Goal: Find specific page/section: Find specific page/section

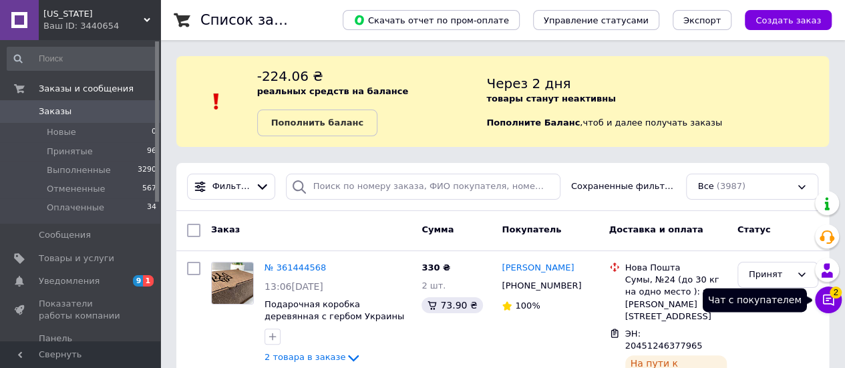
click at [830, 296] on span "2" at bounding box center [835, 292] width 12 height 12
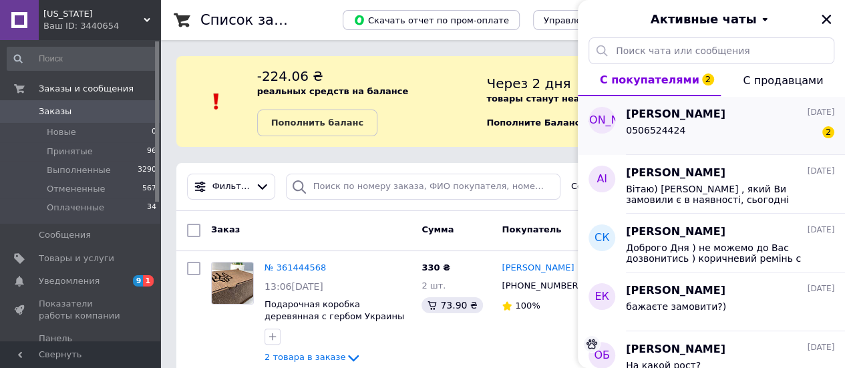
click at [761, 125] on div "0506524424 2" at bounding box center [730, 132] width 208 height 21
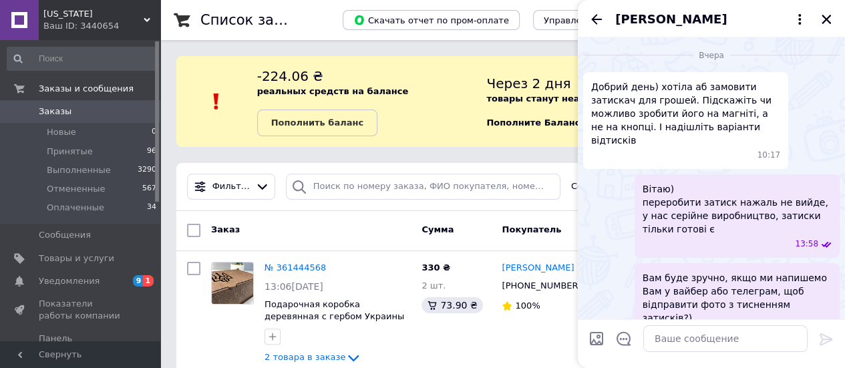
scroll to position [128, 0]
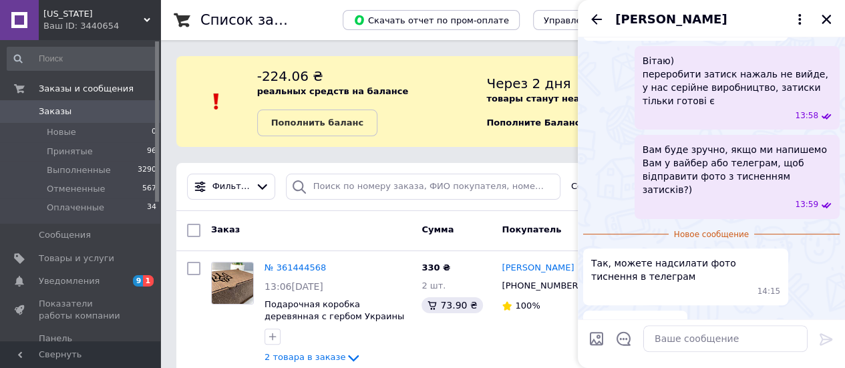
click at [104, 21] on div "Ваш ID: 3440654" at bounding box center [101, 26] width 117 height 12
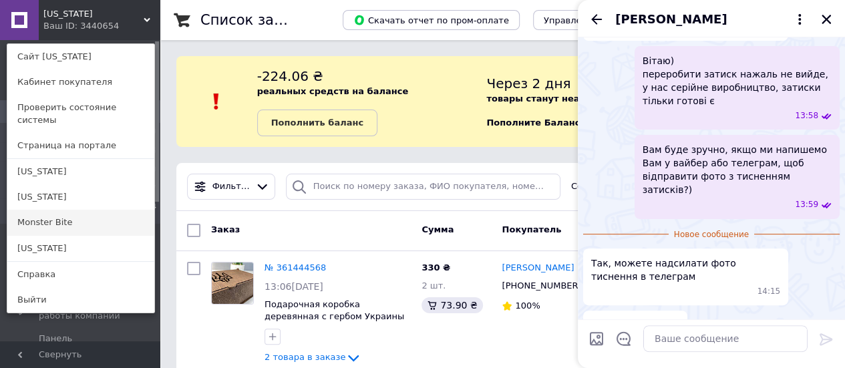
click at [61, 210] on link "Monster Bite" at bounding box center [80, 222] width 147 height 25
